Goal: Task Accomplishment & Management: Manage account settings

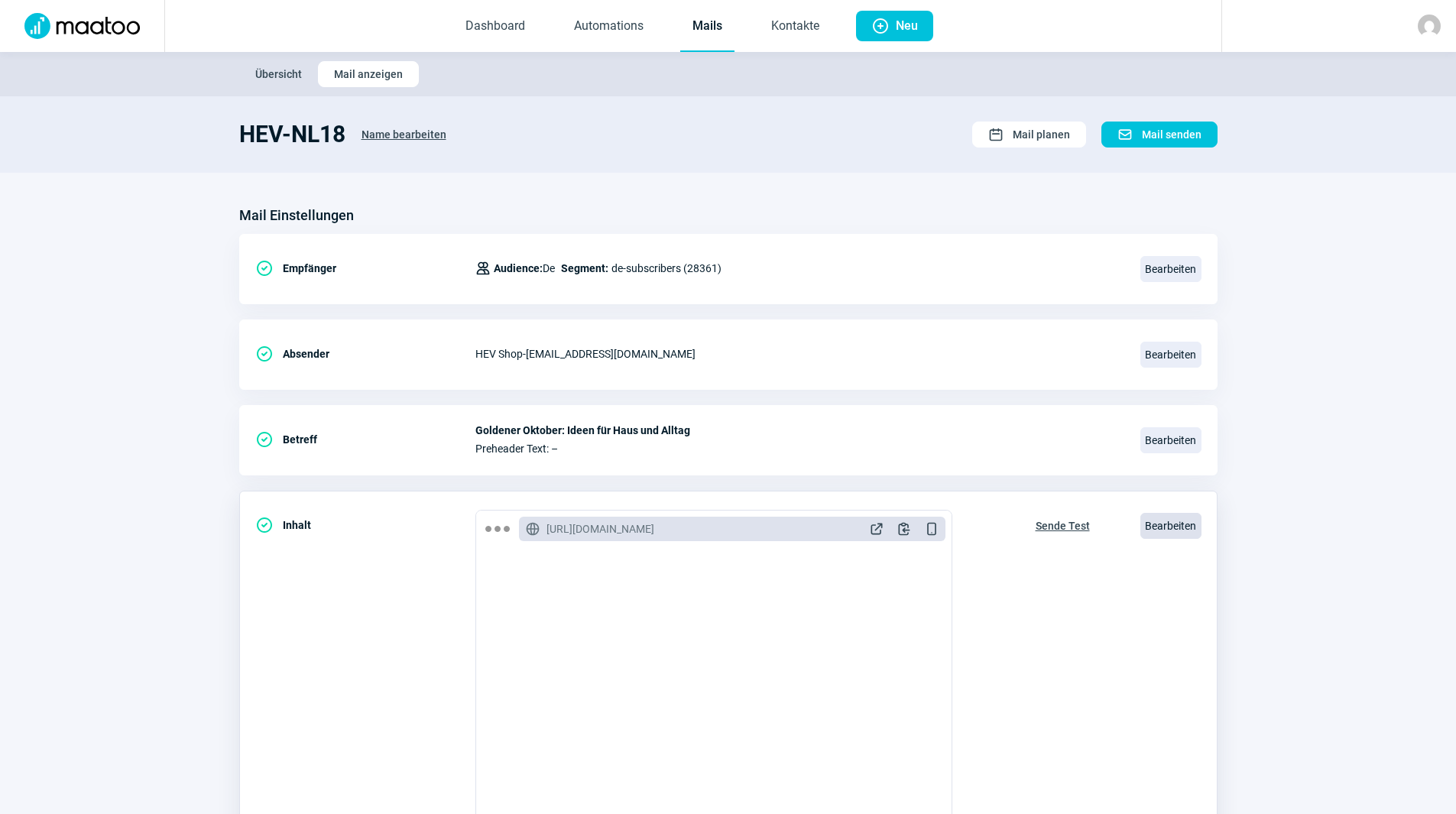
click at [1160, 527] on span "Bearbeiten" at bounding box center [1171, 526] width 61 height 26
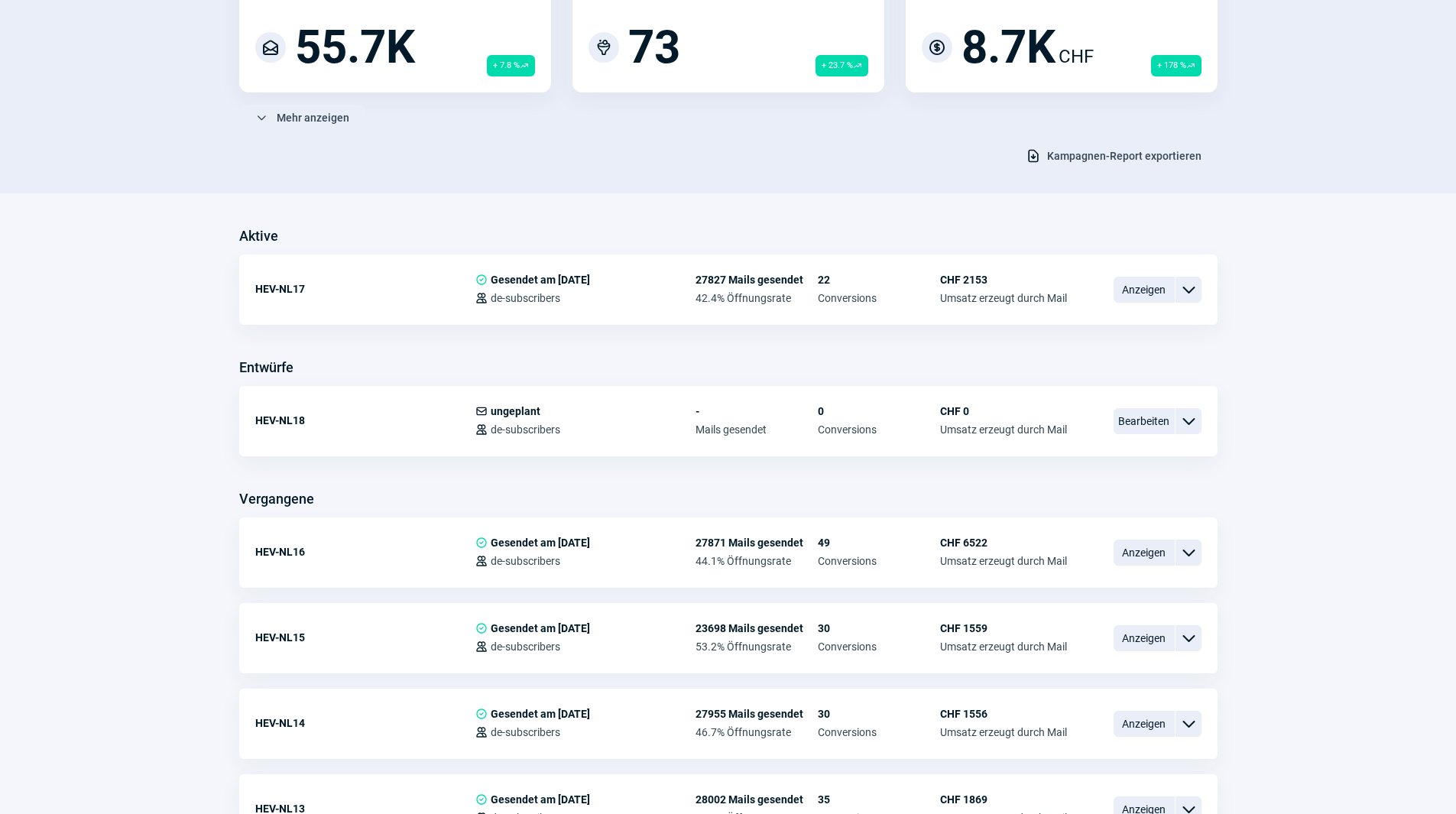
scroll to position [153, 0]
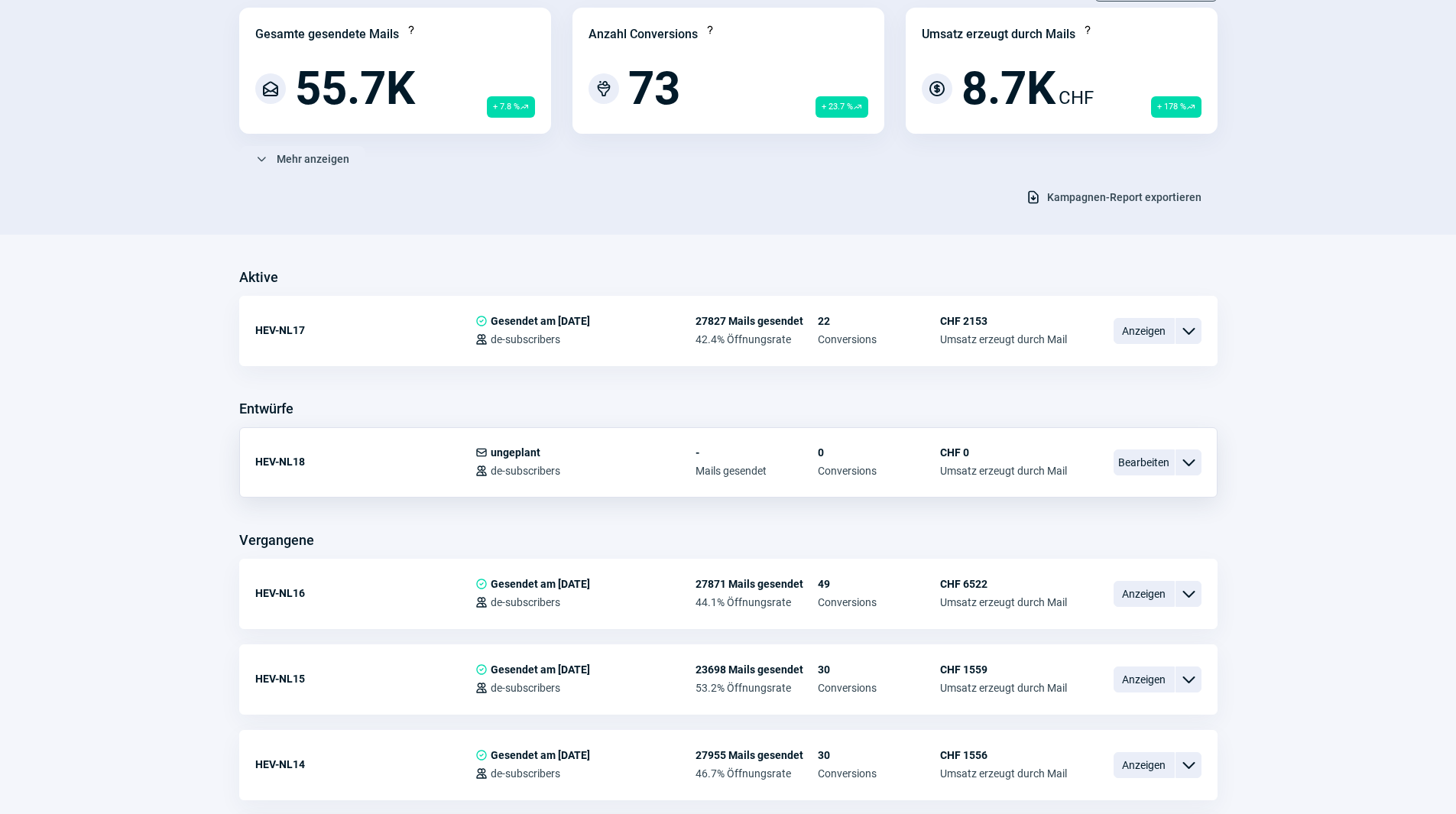
click at [1188, 467] on span "ChevronDown icon" at bounding box center [1188, 463] width 18 height 18
click at [1086, 549] on div "Kopieren" at bounding box center [1109, 554] width 184 height 27
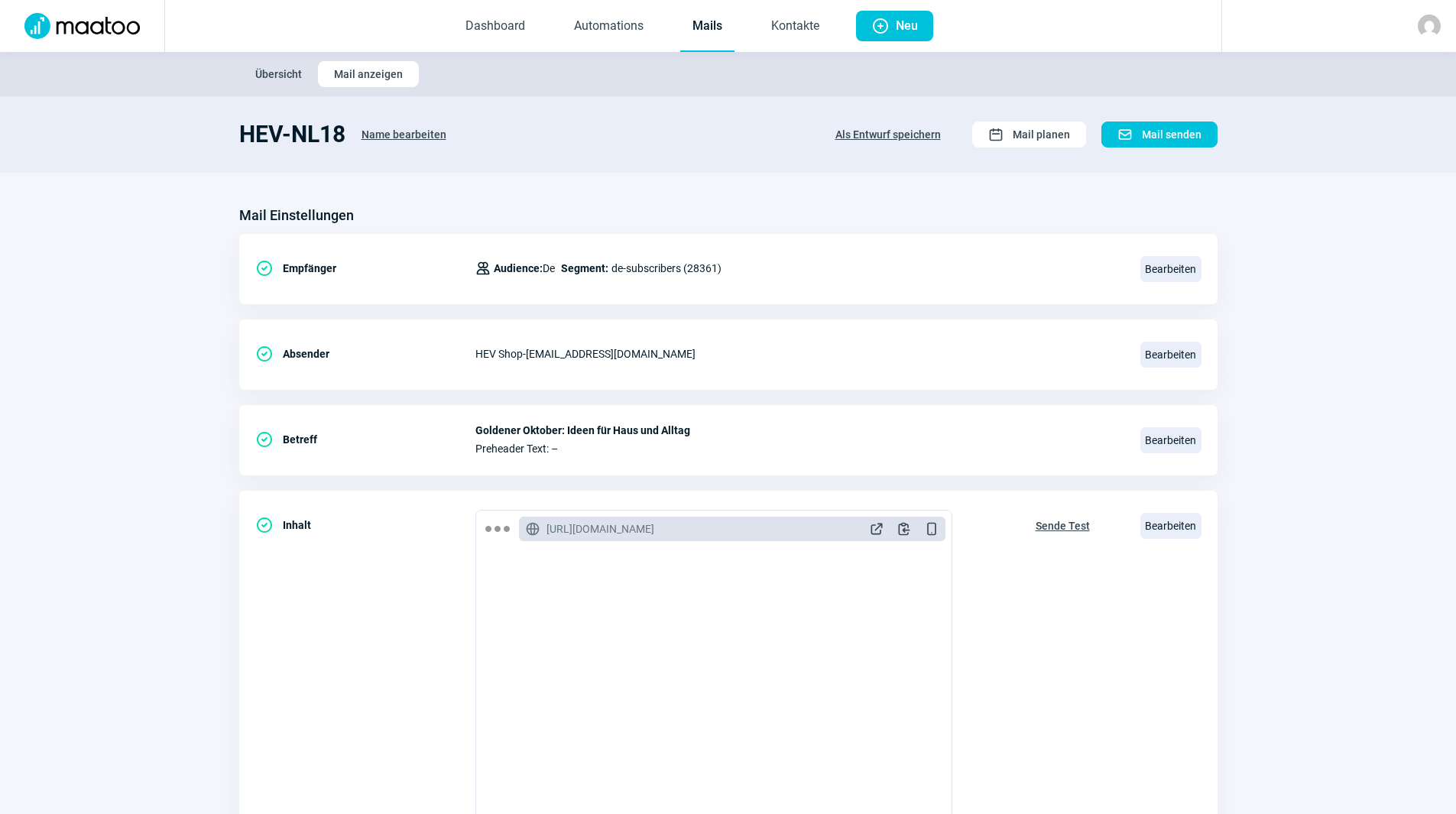
click at [724, 30] on link "Mails" at bounding box center [708, 26] width 54 height 50
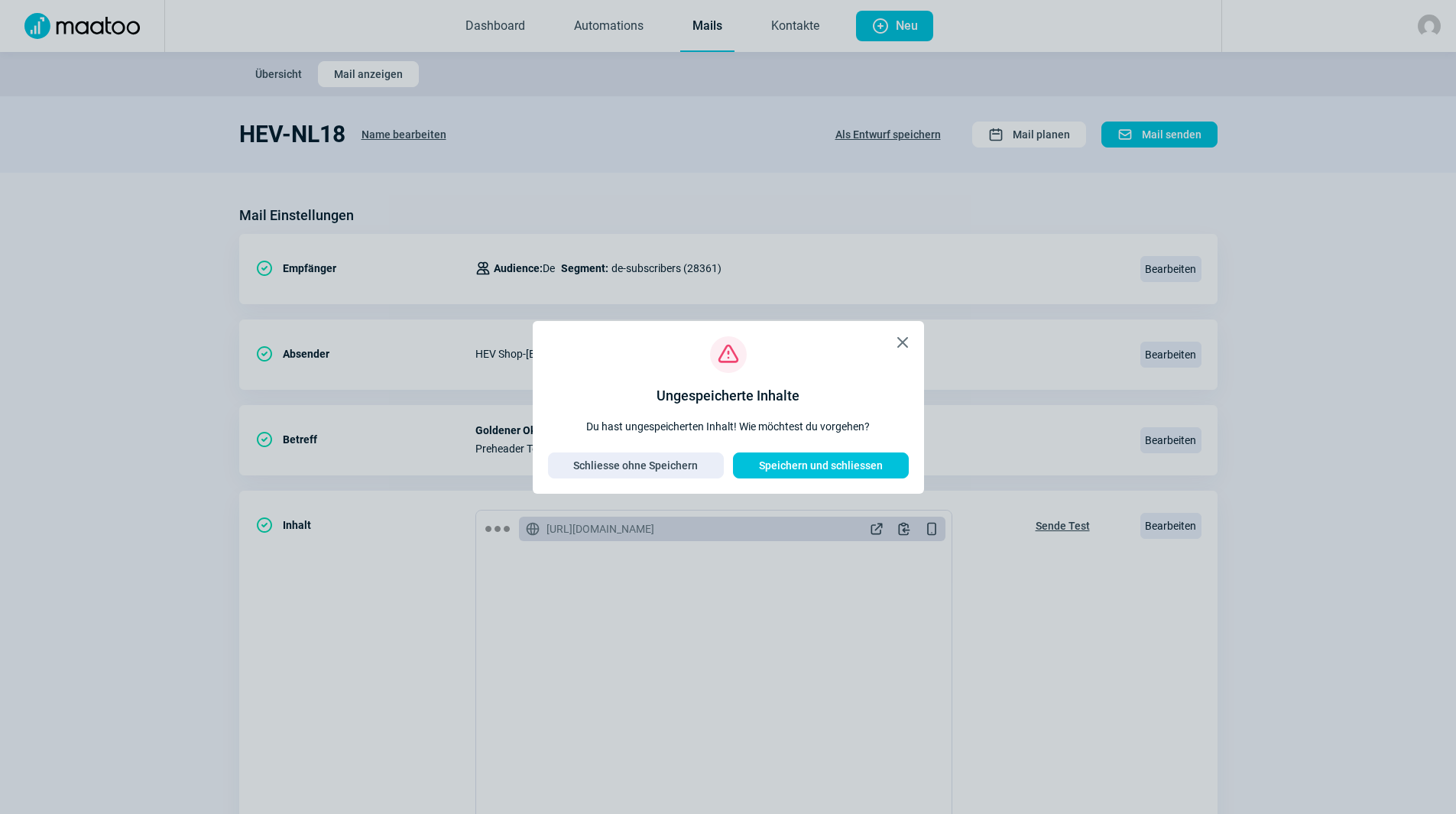
click at [898, 344] on span "X icon" at bounding box center [903, 342] width 18 height 18
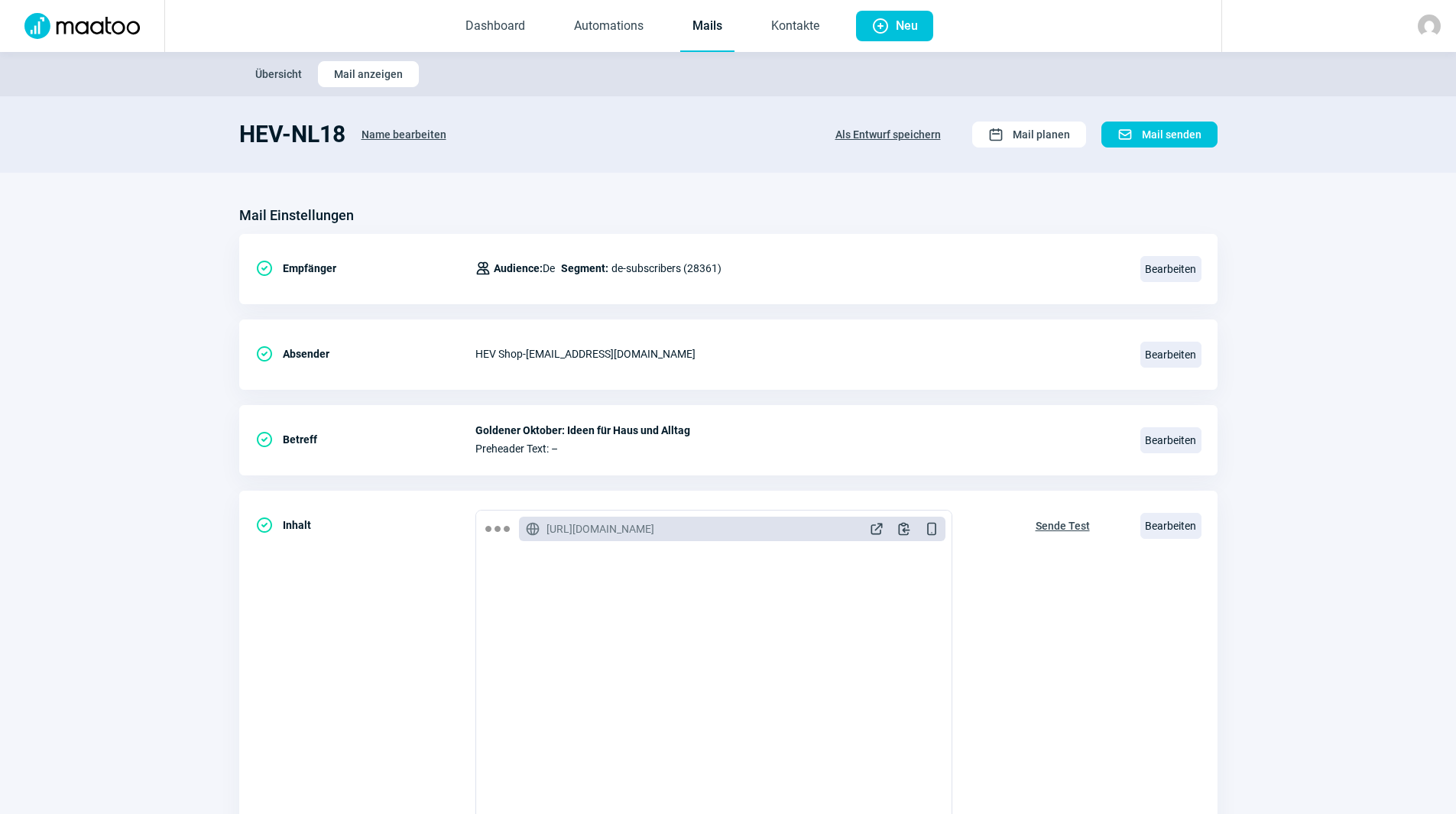
click at [411, 128] on span "Name bearbeiten" at bounding box center [404, 134] width 85 height 25
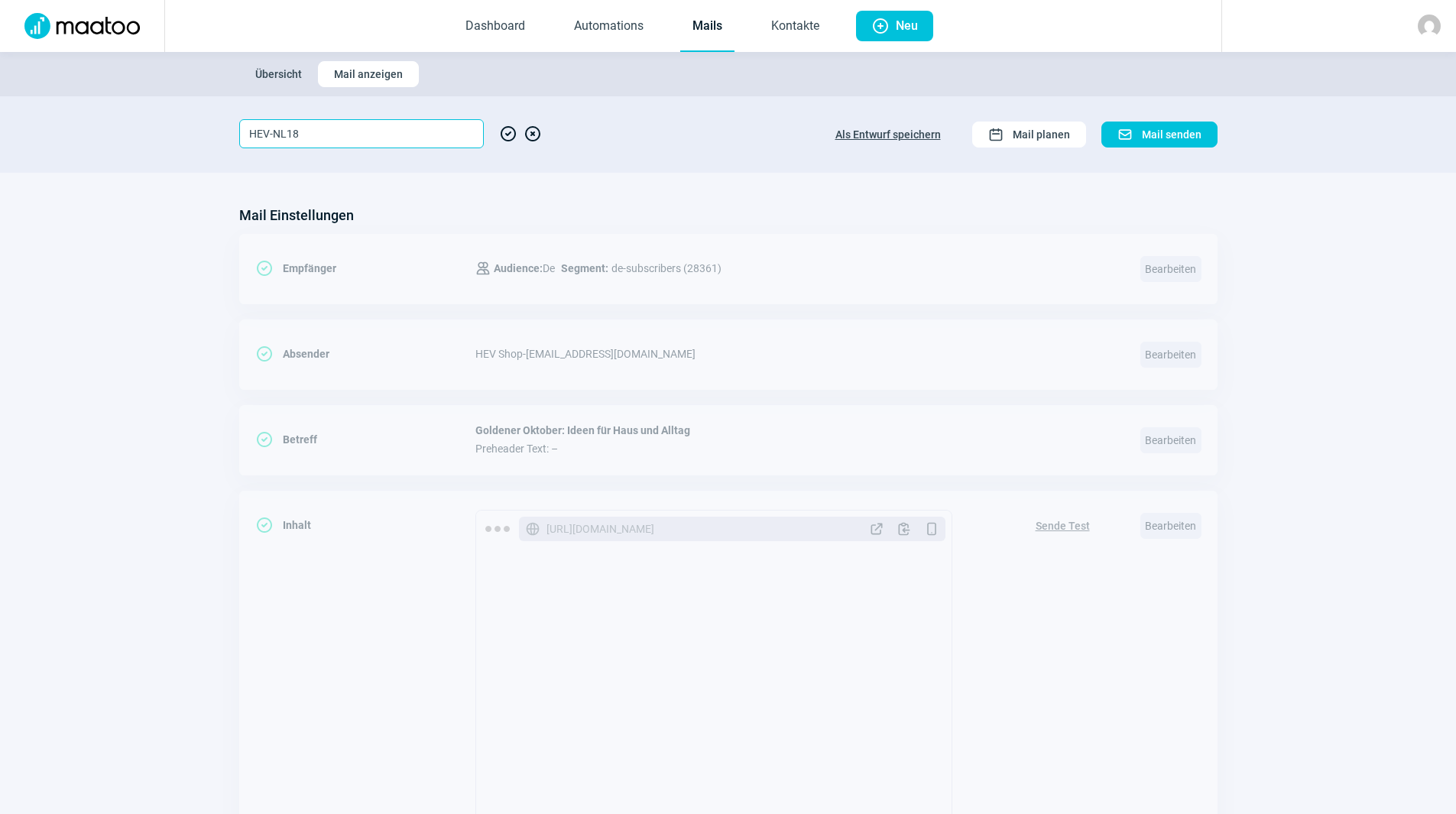
click at [363, 133] on input "HEV-NL18" at bounding box center [362, 133] width 244 height 29
type input "HEV-NL19"
click at [514, 133] on span "CheckCircle icon" at bounding box center [508, 133] width 18 height 29
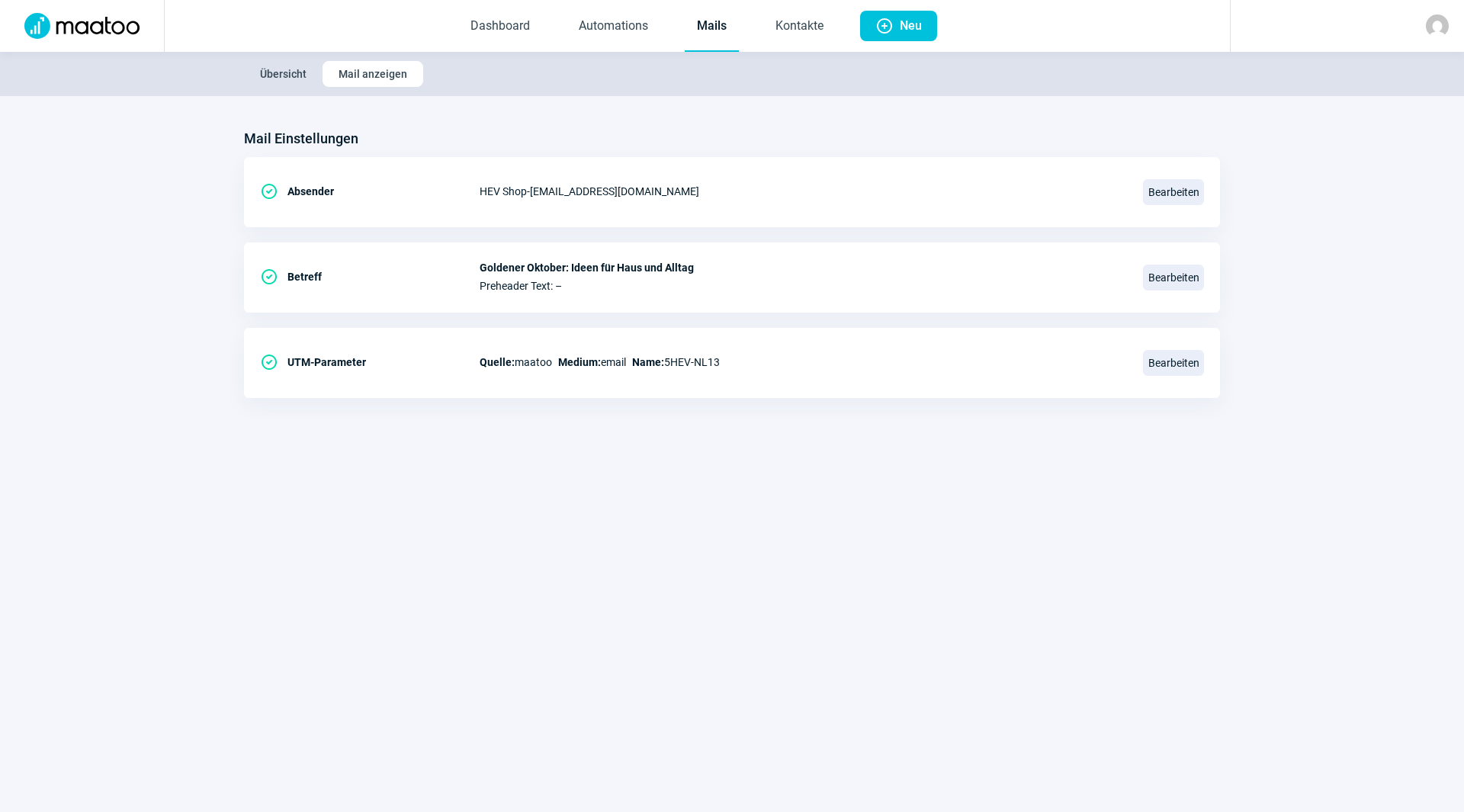
click at [711, 30] on link "Mails" at bounding box center [712, 26] width 54 height 50
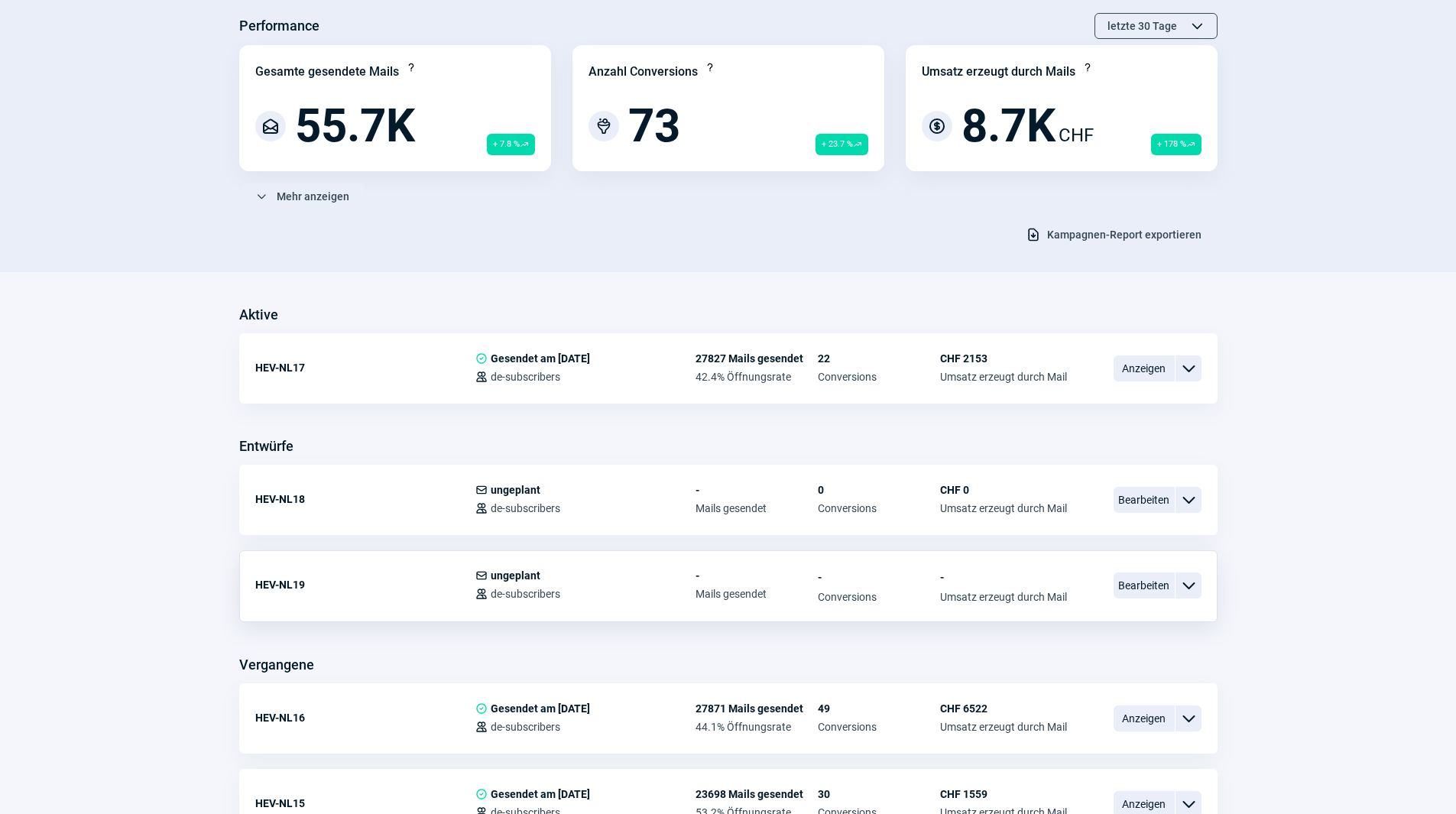
scroll to position [153, 0]
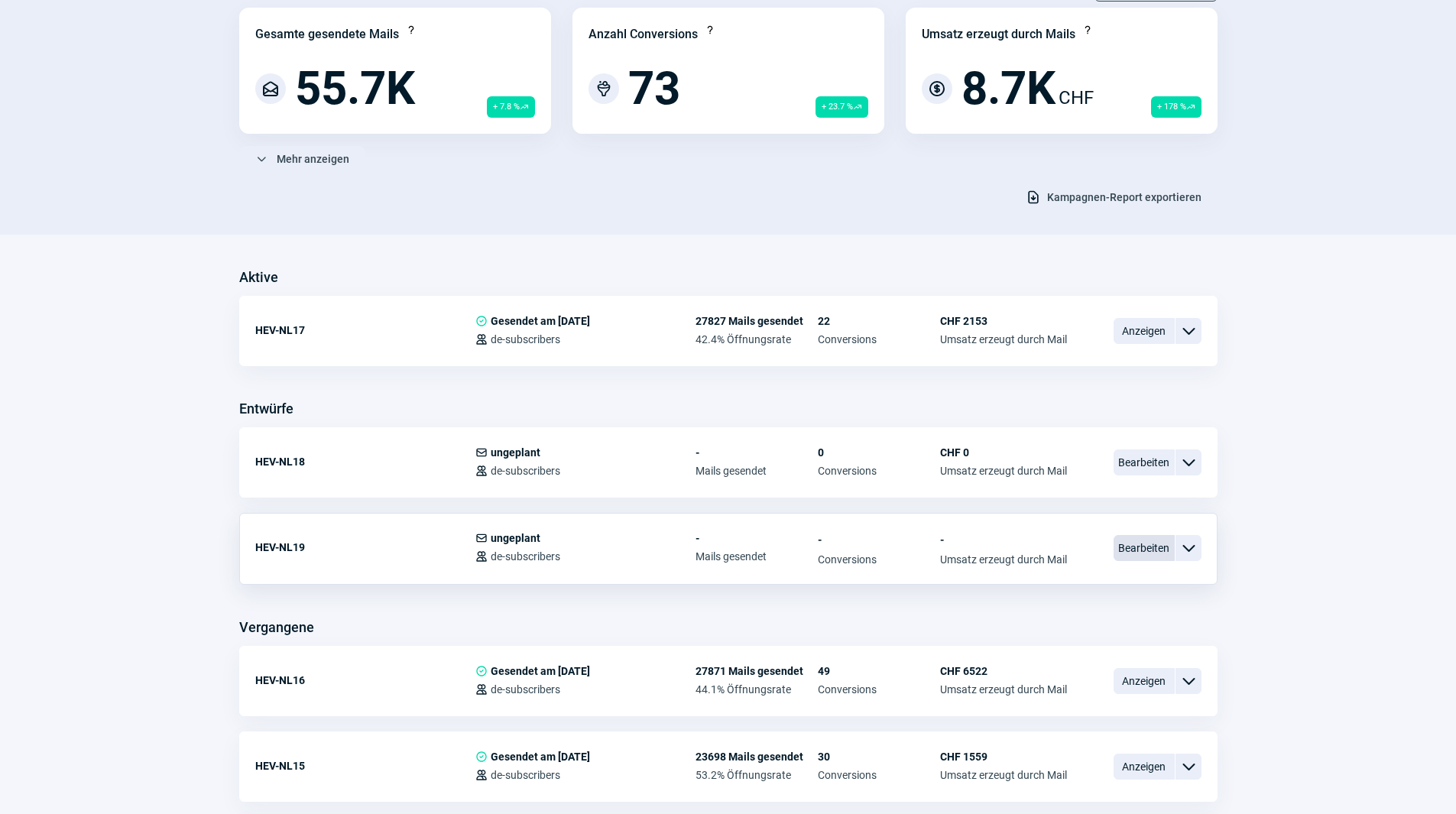
click at [1147, 542] on span "Bearbeiten" at bounding box center [1144, 548] width 61 height 26
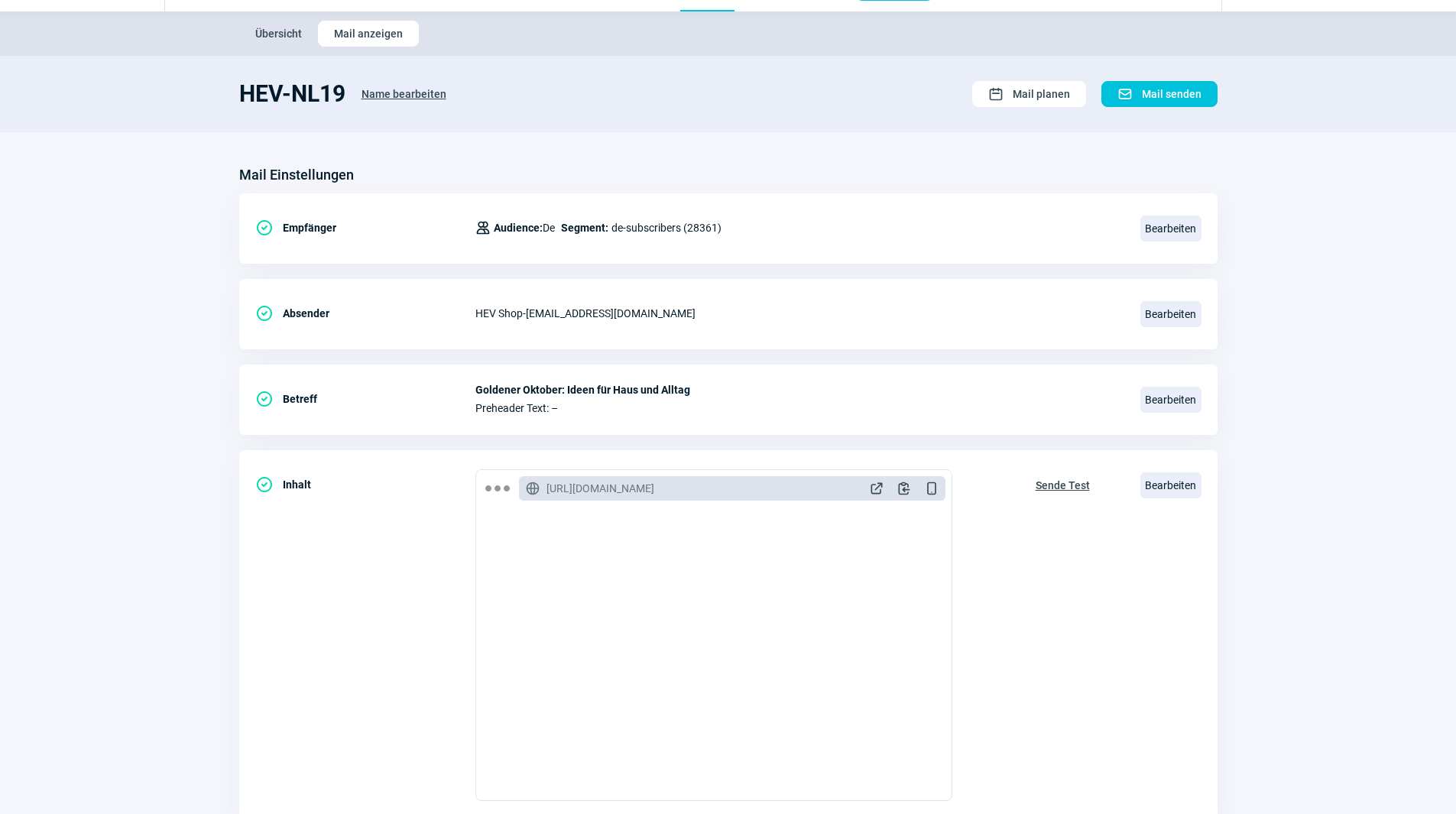
scroll to position [77, 0]
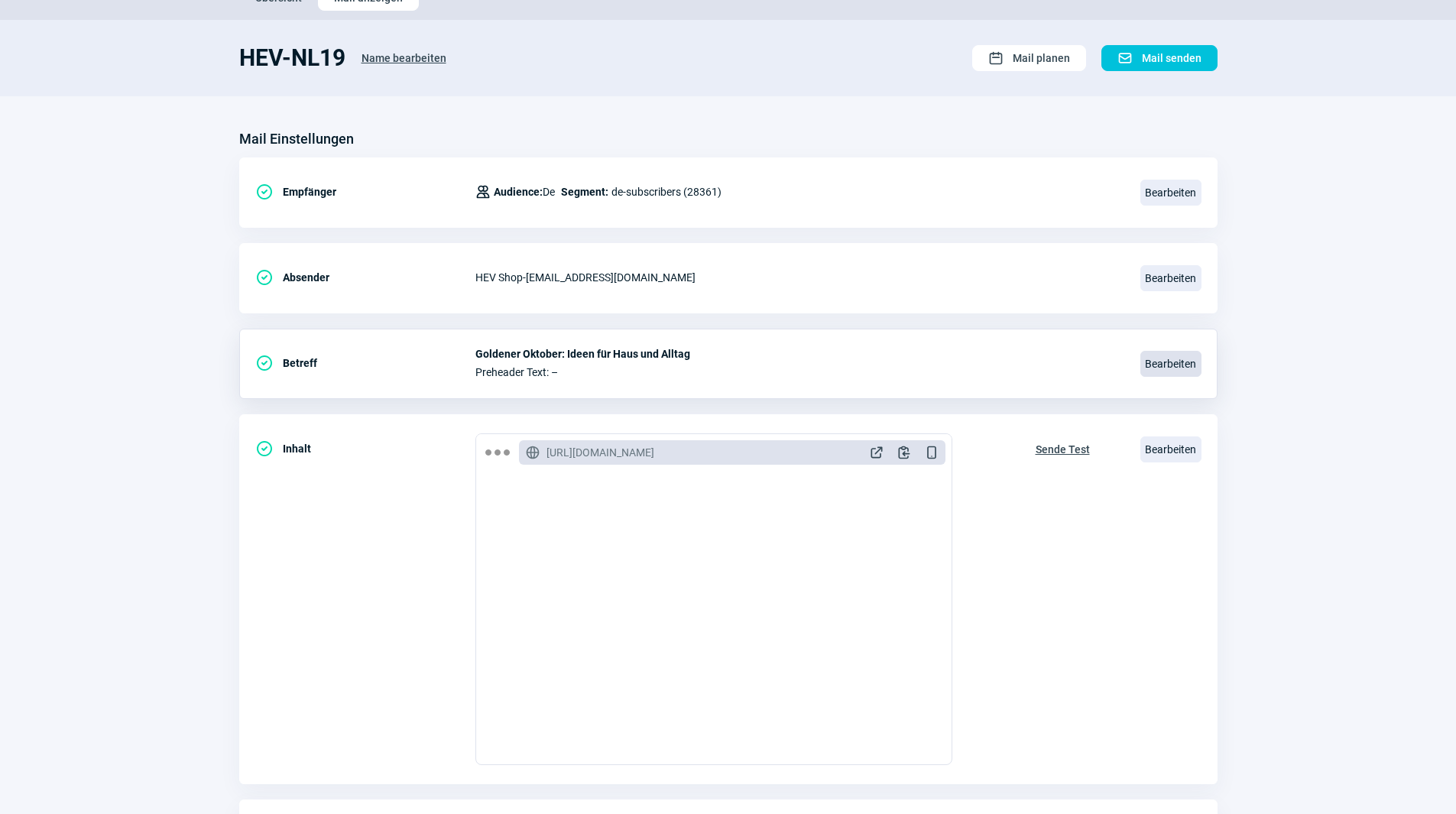
click at [1180, 365] on span "Bearbeiten" at bounding box center [1171, 363] width 61 height 26
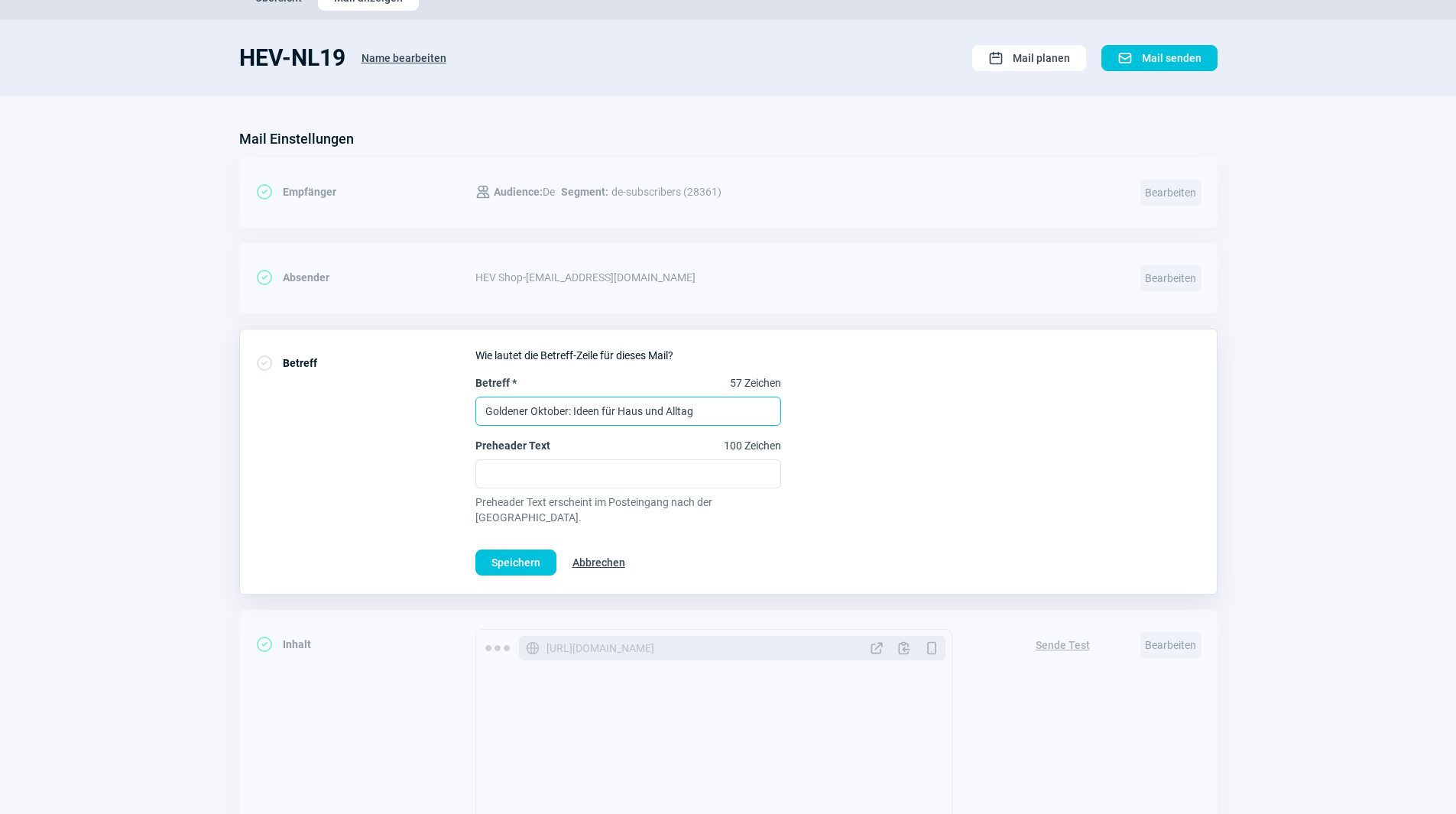
drag, startPoint x: 713, startPoint y: 405, endPoint x: 387, endPoint y: 401, distance: 326.0
click at [387, 401] on div "CheckCircle icon Betreff Wie lautet die Betreff-Zeile für dieses Mail? Betreff …" at bounding box center [728, 462] width 978 height 266
type input "Betreff?"
click at [538, 550] on span "Speichern" at bounding box center [515, 562] width 49 height 25
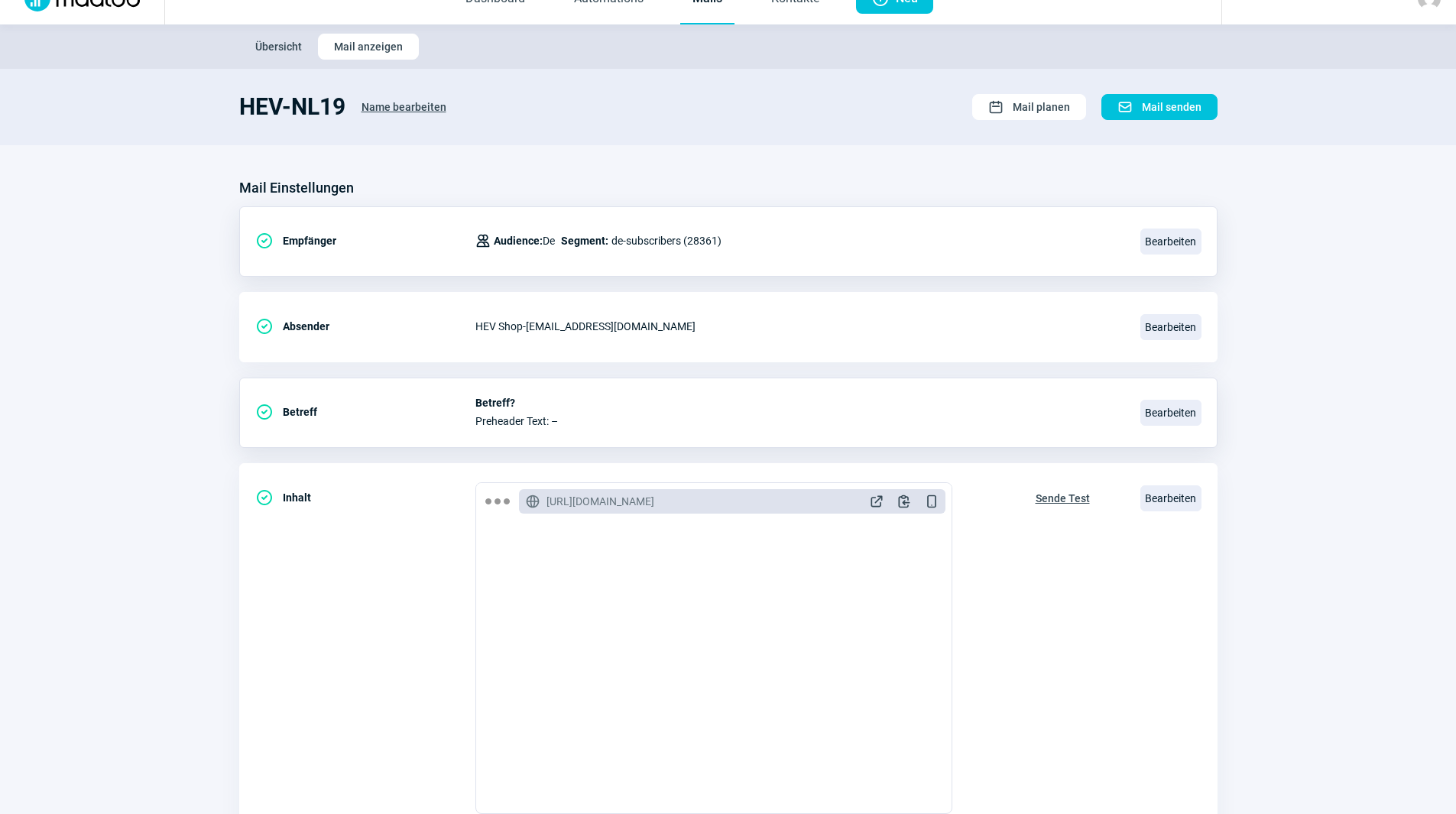
scroll to position [0, 0]
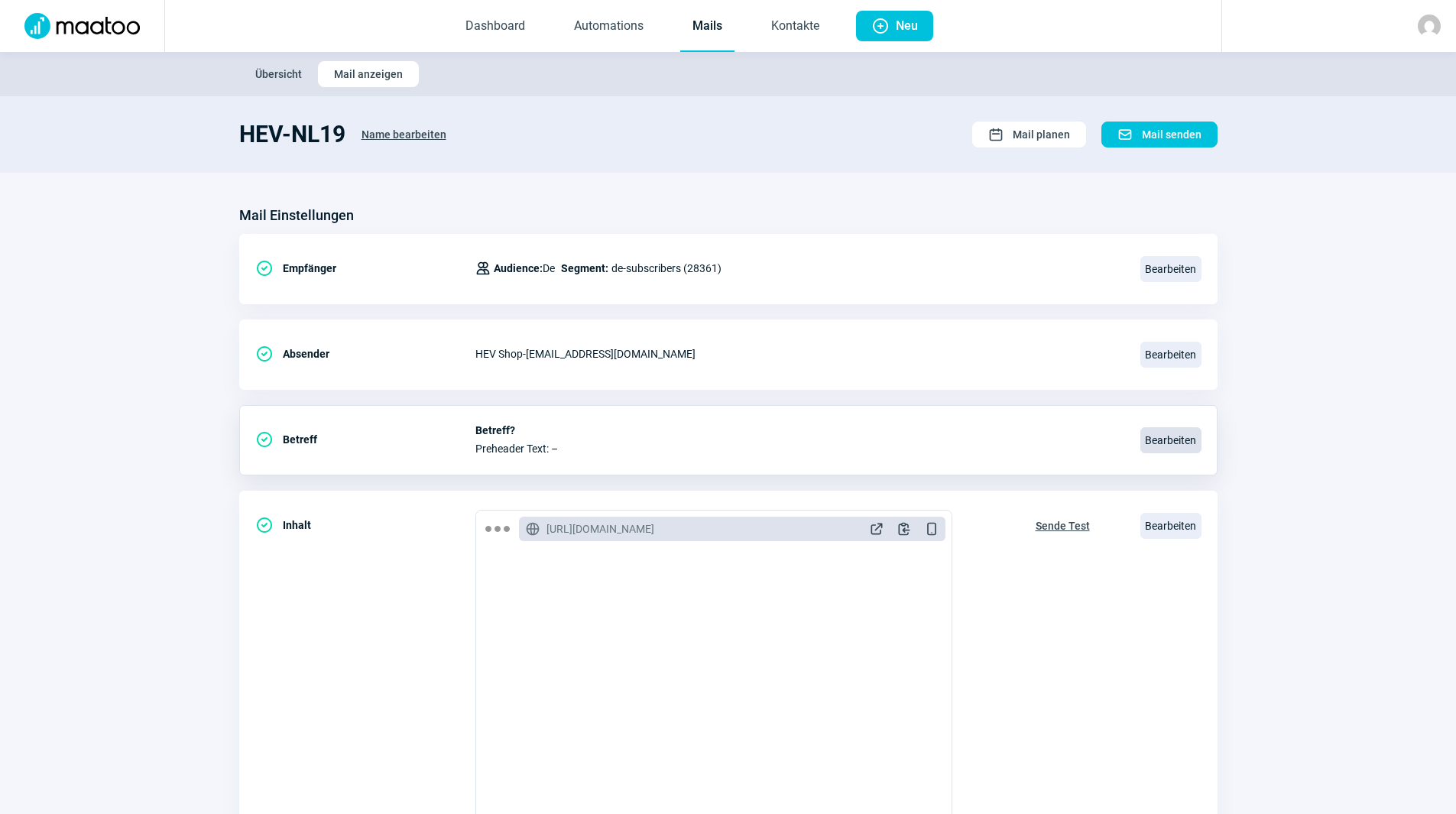
click at [1155, 449] on span "Bearbeiten" at bounding box center [1171, 440] width 61 height 26
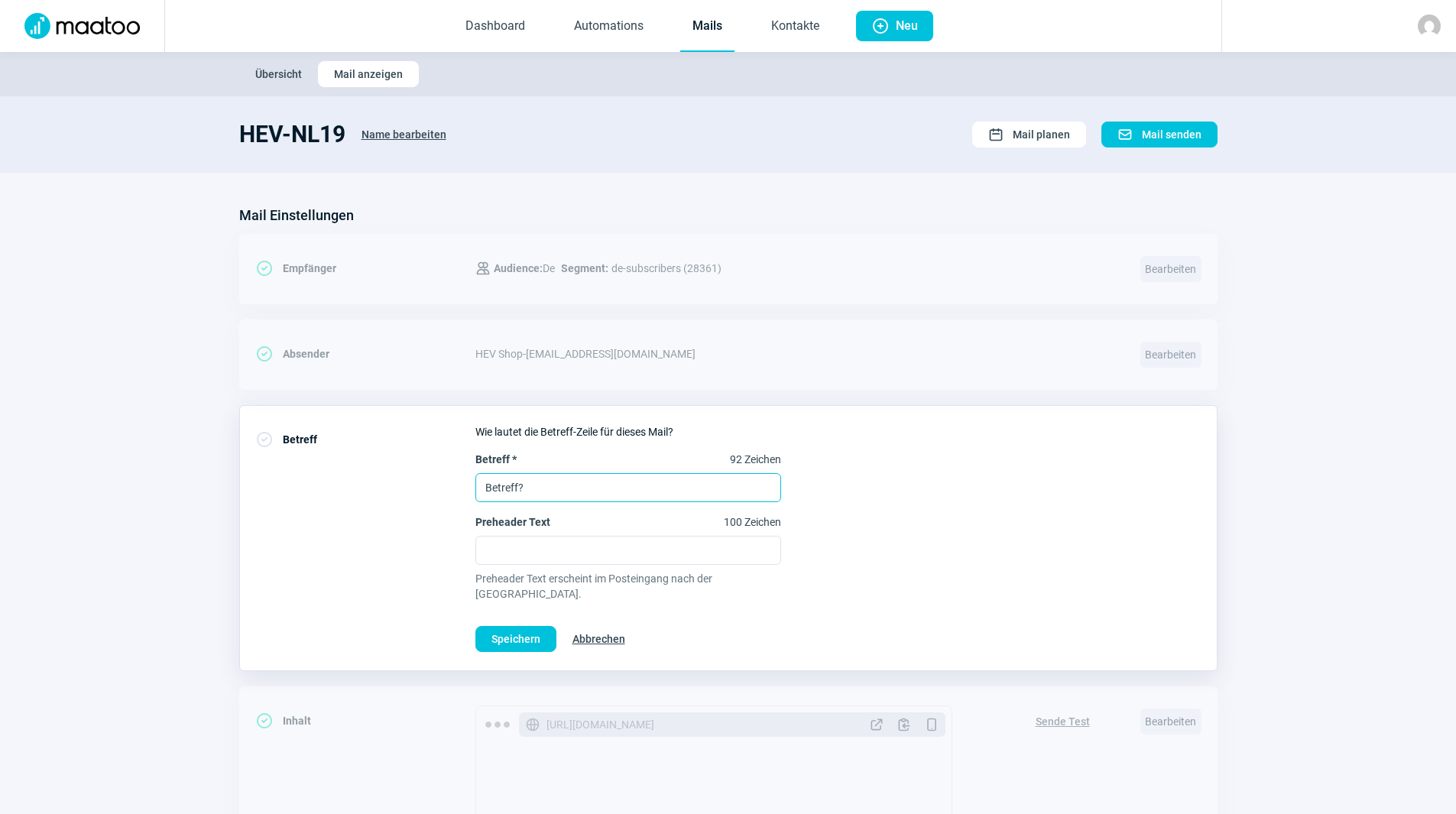
drag, startPoint x: 594, startPoint y: 491, endPoint x: 444, endPoint y: 474, distance: 151.0
click at [444, 474] on div "CheckCircle icon Betreff Wie lautet die Betreff-Zeile für dieses Mail? Betreff …" at bounding box center [728, 538] width 978 height 266
type input "HEV-NL19"
click at [514, 627] on span "Speichern" at bounding box center [515, 639] width 49 height 25
